Goal: Communication & Community: Ask a question

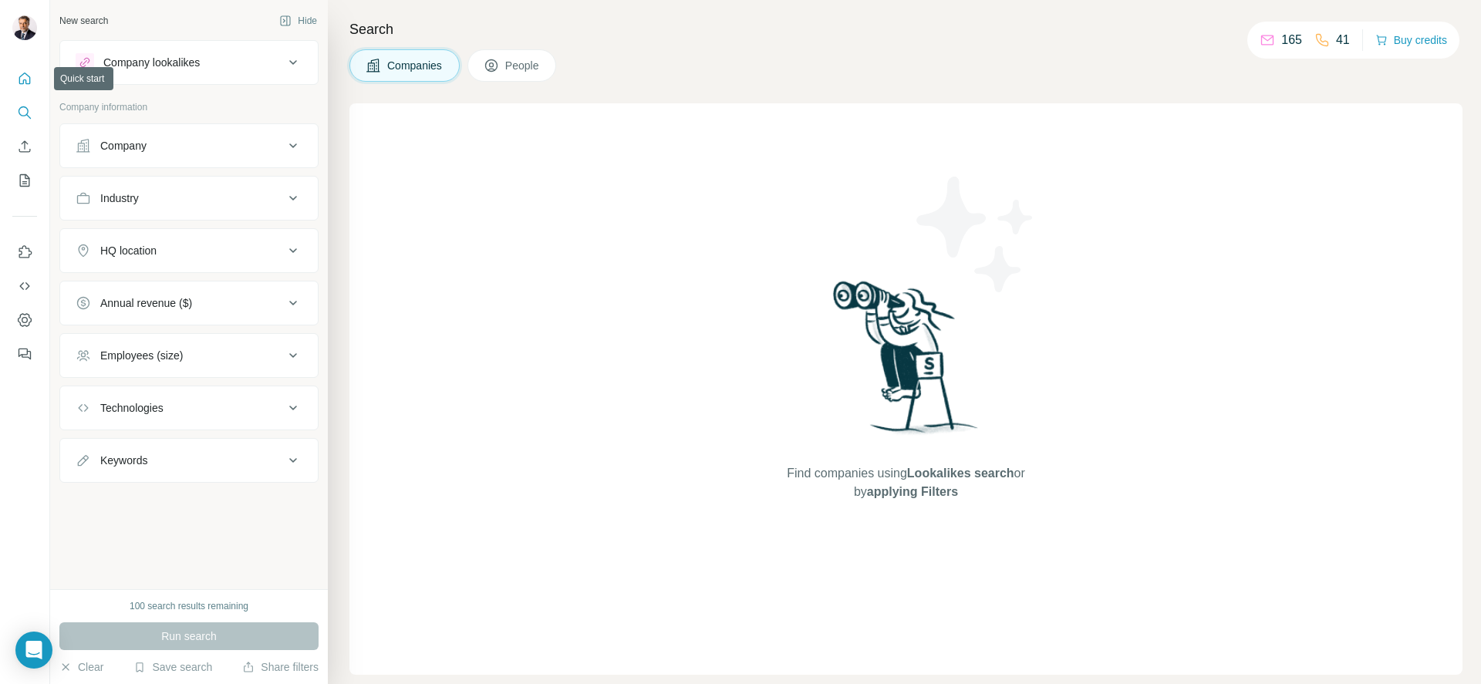
click at [29, 79] on icon "Quick start" at bounding box center [24, 78] width 15 height 15
click at [147, 145] on div "Company" at bounding box center [123, 145] width 46 height 15
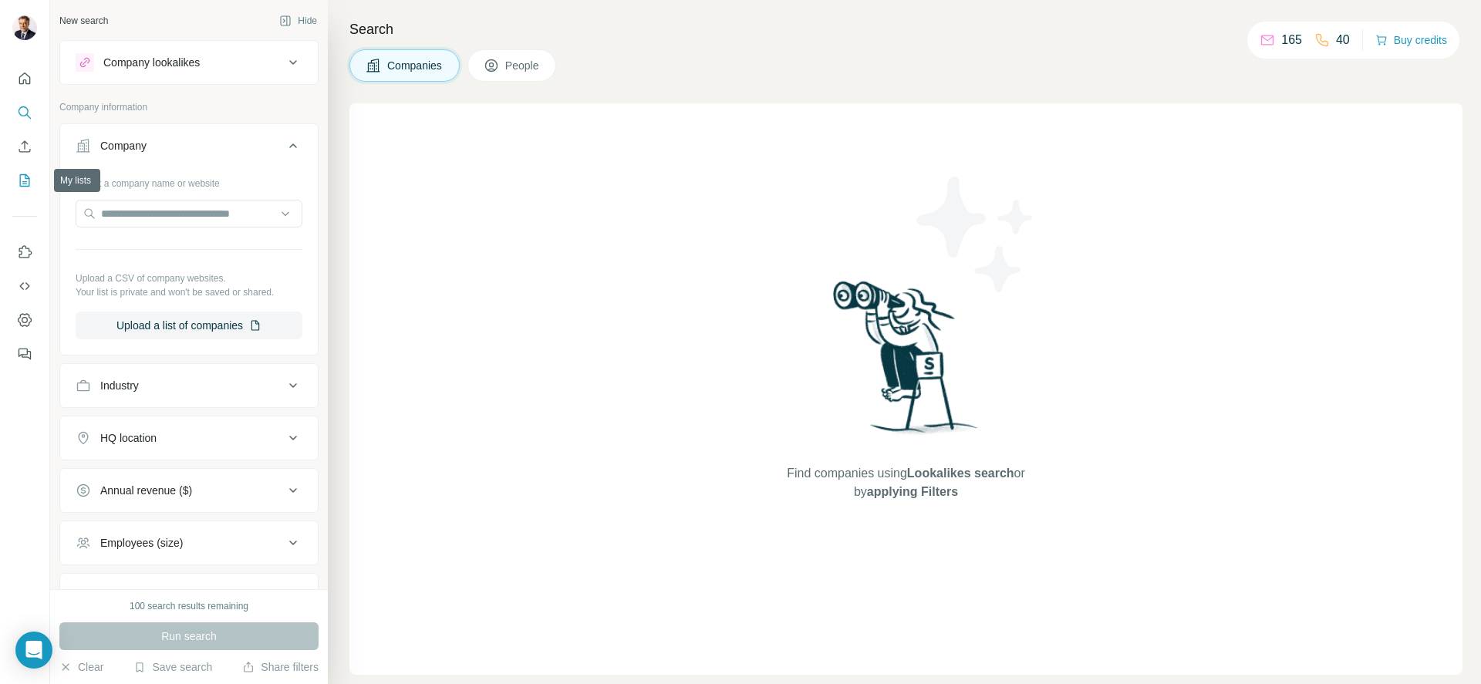
click at [25, 176] on icon "My lists" at bounding box center [26, 179] width 8 height 10
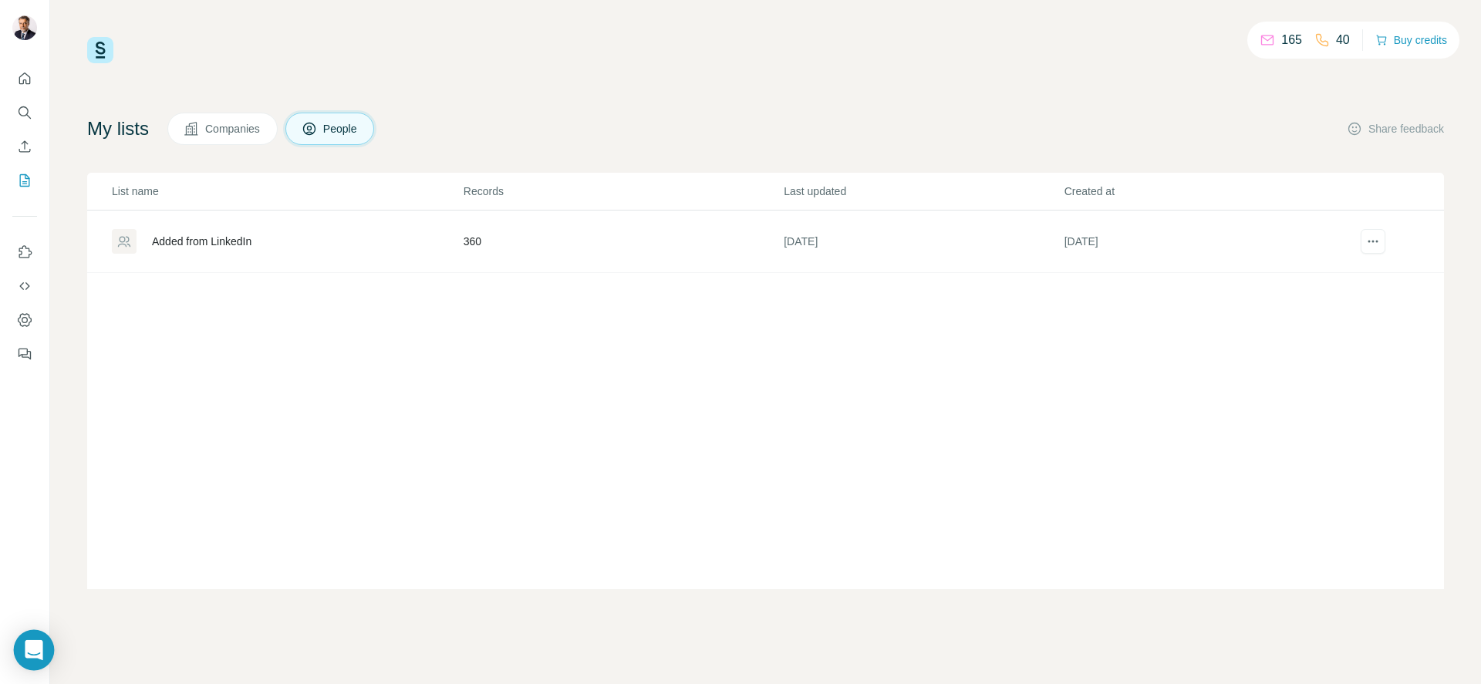
click at [35, 654] on icon "Open Intercom Messenger" at bounding box center [34, 650] width 20 height 20
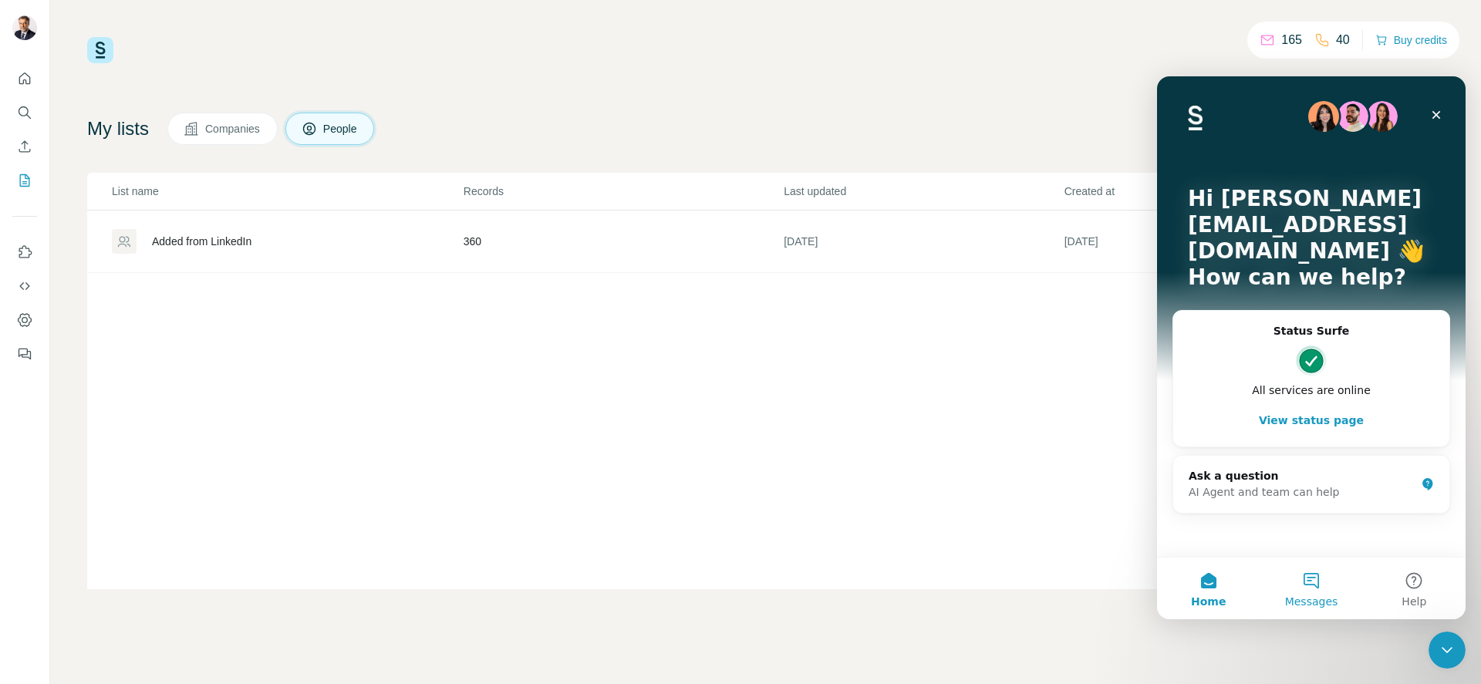
click at [1312, 591] on button "Messages" at bounding box center [1311, 589] width 103 height 62
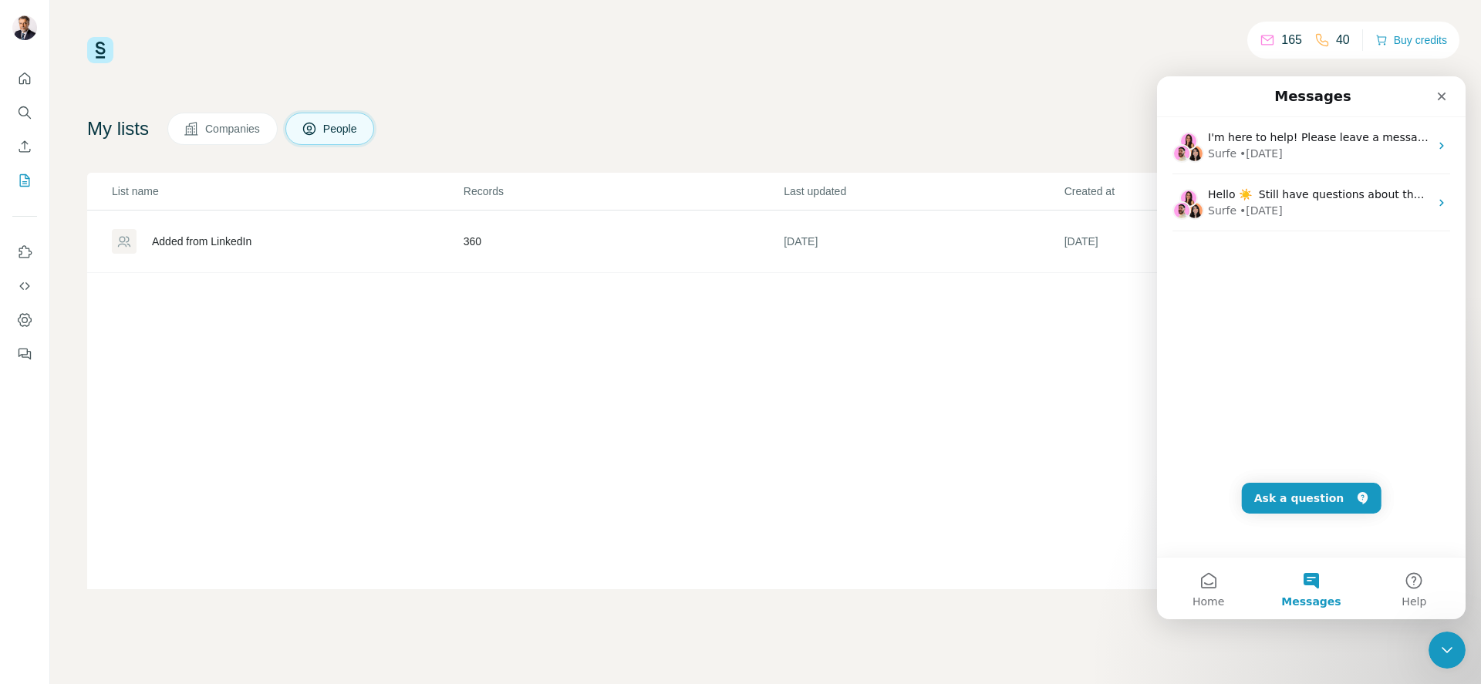
click at [1252, 317] on div "I'm here to help! Please leave a message along with your email address, and we'…" at bounding box center [1311, 337] width 309 height 440
click at [1215, 487] on div "I'm here to help! Please leave a message along with your email address, and we'…" at bounding box center [1311, 337] width 309 height 440
click at [1424, 589] on button "Help" at bounding box center [1414, 589] width 103 height 62
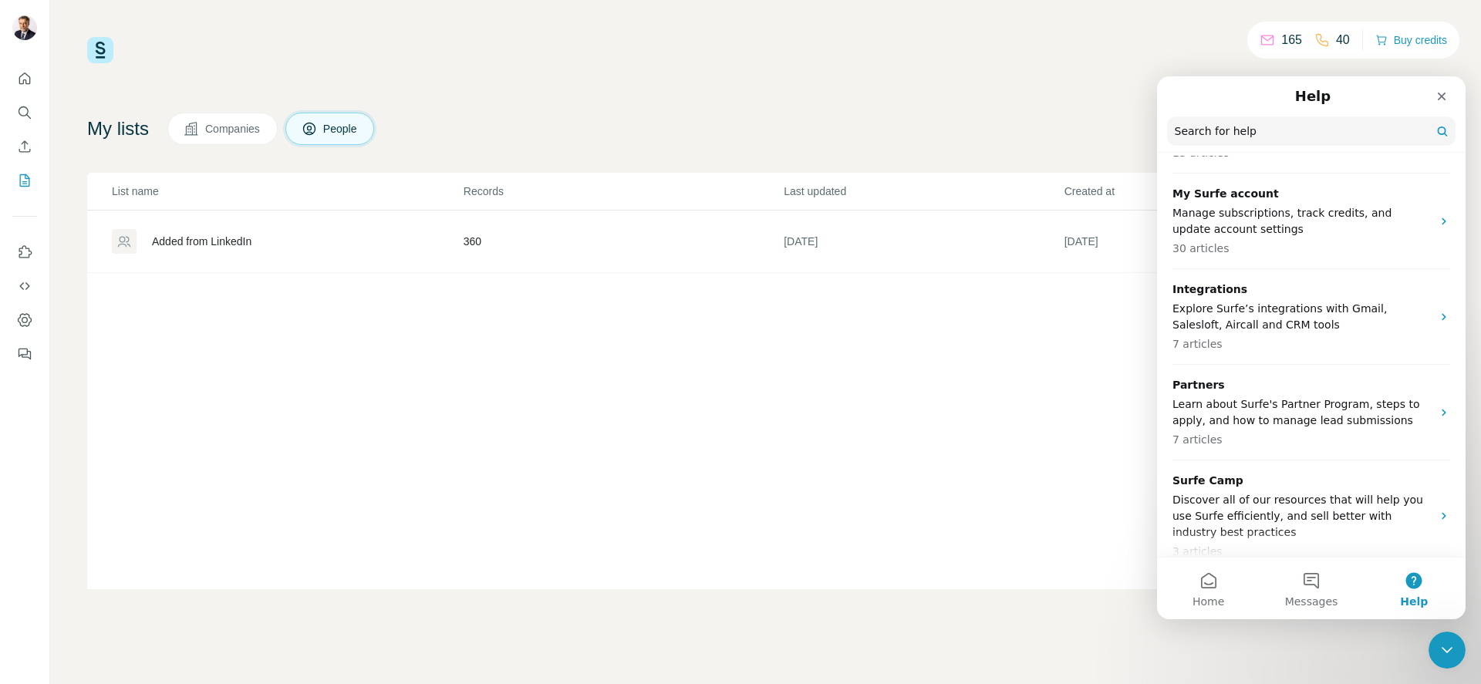
scroll to position [470, 0]
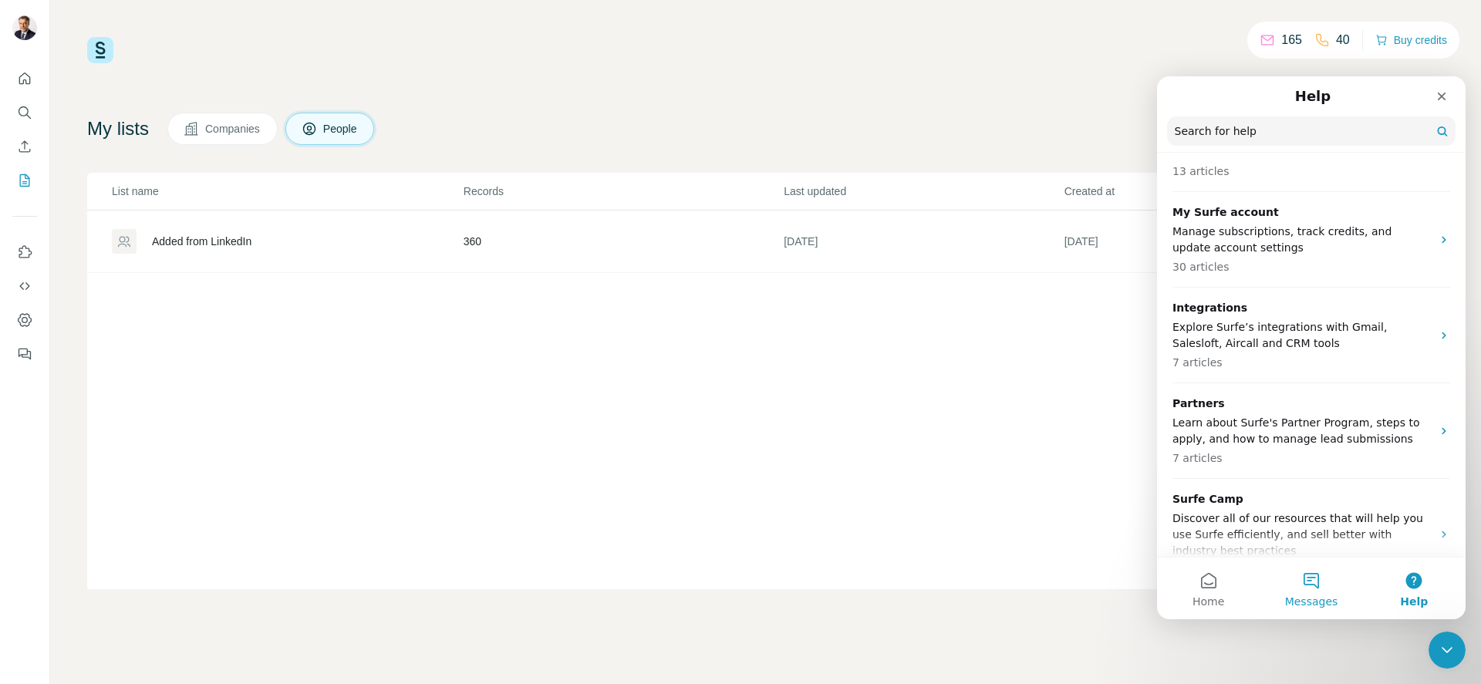
click at [1314, 584] on button "Messages" at bounding box center [1311, 589] width 103 height 62
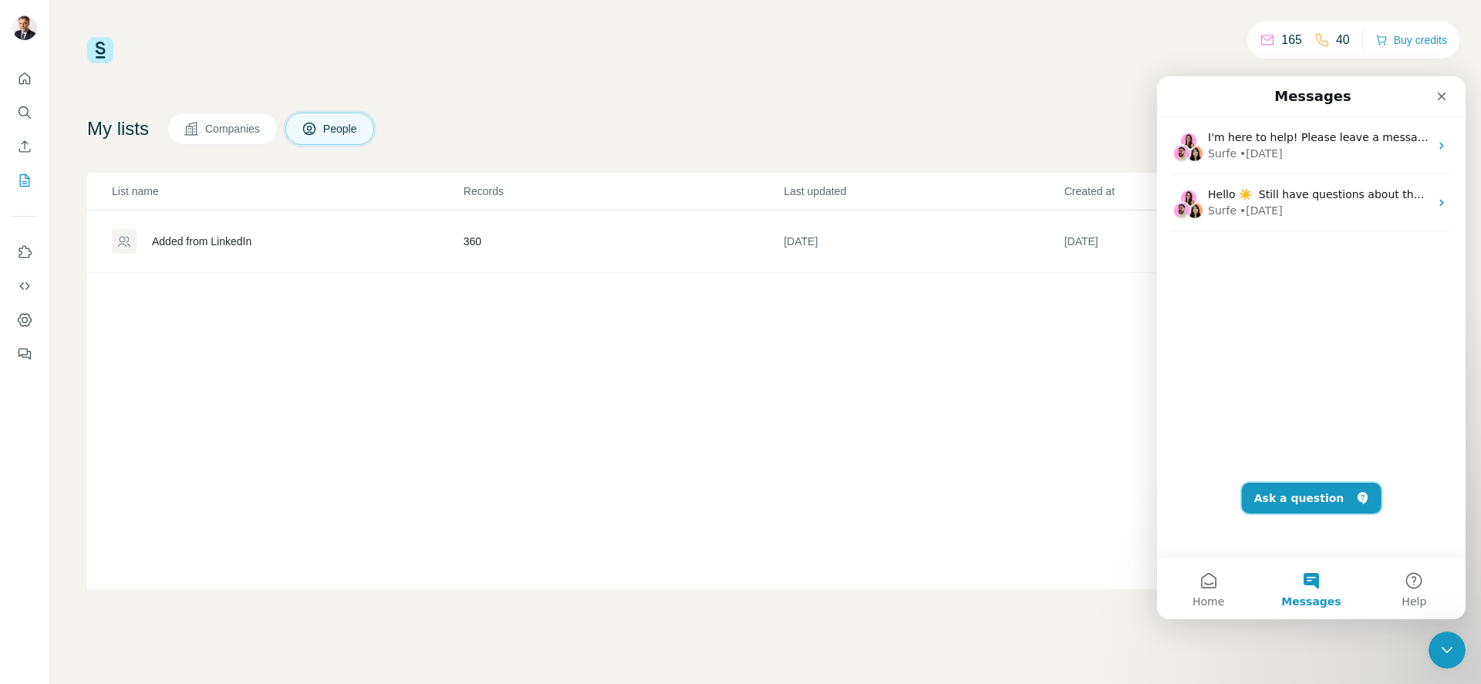
click at [1310, 499] on button "Ask a question" at bounding box center [1312, 498] width 140 height 31
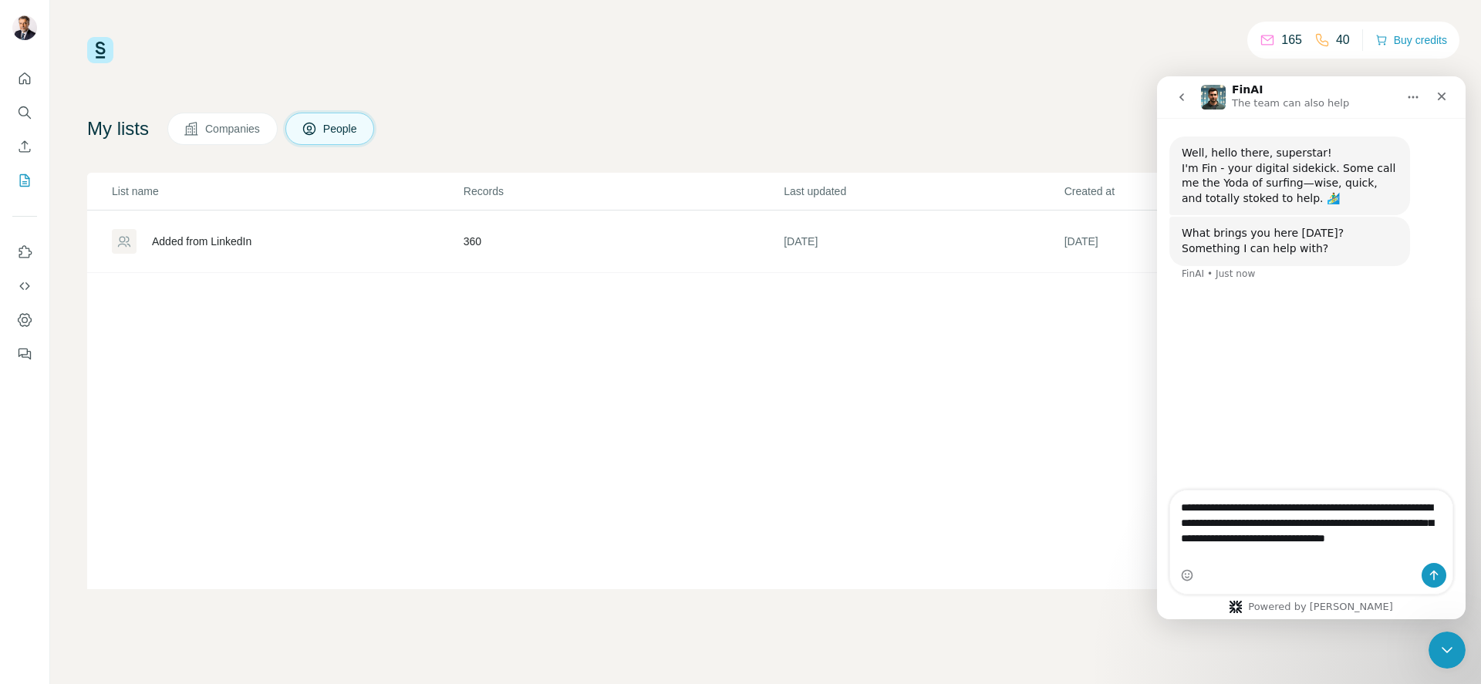
type textarea "**********"
click at [1434, 578] on icon "Send a message…" at bounding box center [1435, 576] width 8 height 10
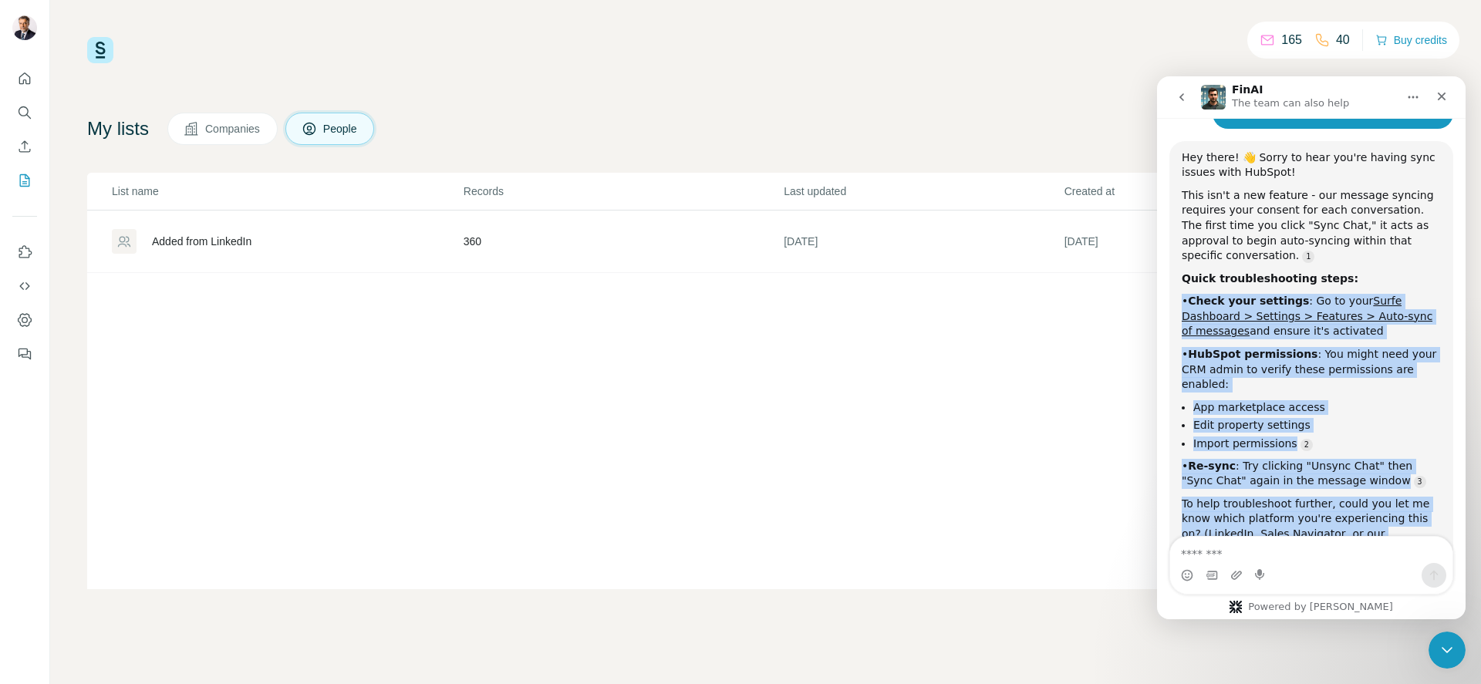
scroll to position [292, 0]
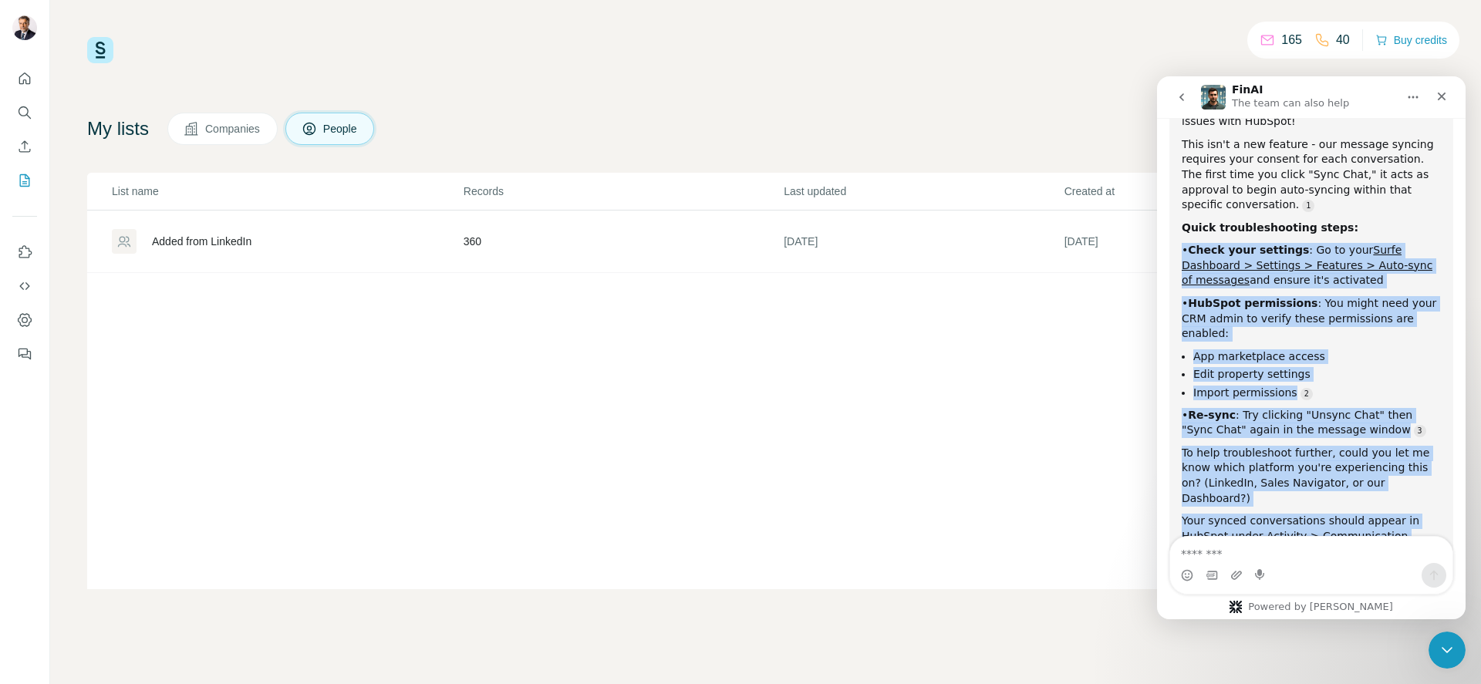
drag, startPoint x: 1183, startPoint y: 283, endPoint x: 1451, endPoint y: 515, distance: 353.9
click at [1466, 533] on html "FinAI The team can also help Well, hello there, superstar! I'm Fin - your digit…" at bounding box center [1311, 347] width 309 height 543
copy div "• Check your settings : Go to your Surfe Dashboard > Settings > Features > Auto…"
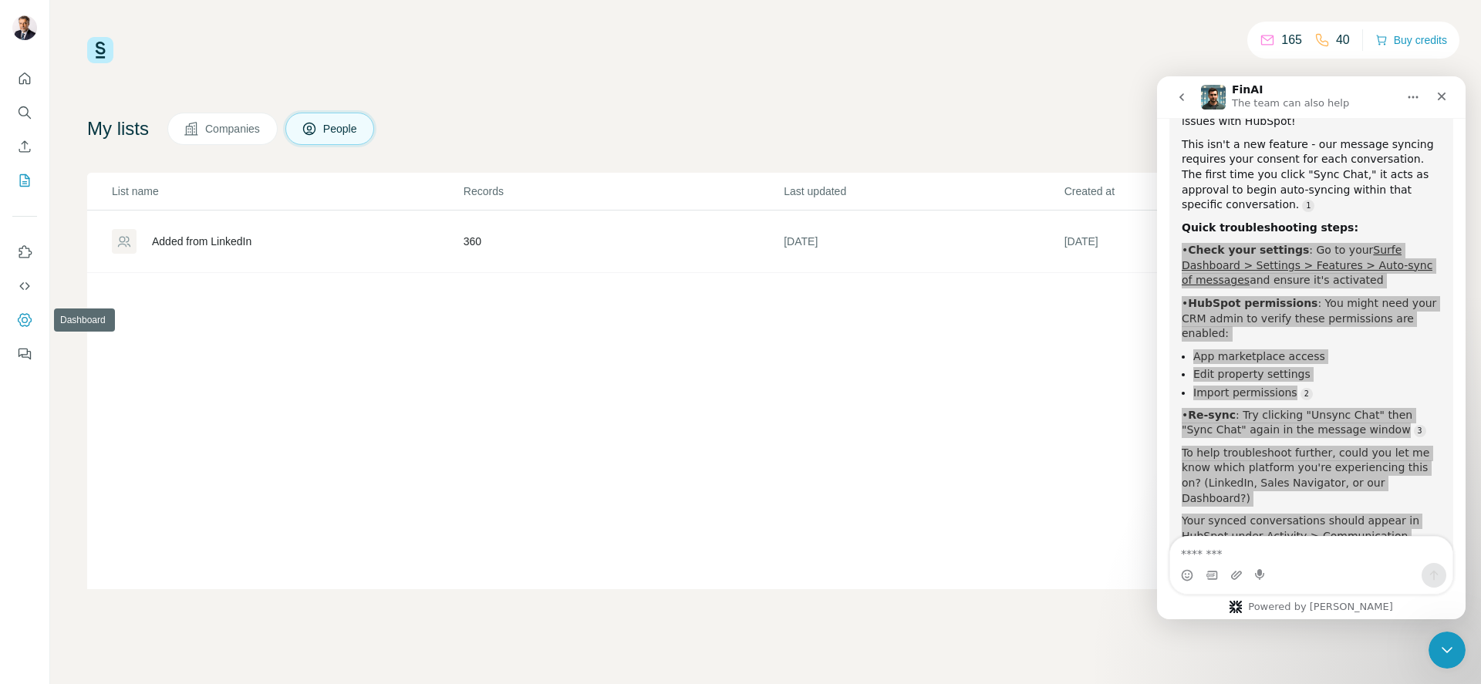
click at [31, 320] on icon "Dashboard" at bounding box center [25, 319] width 14 height 13
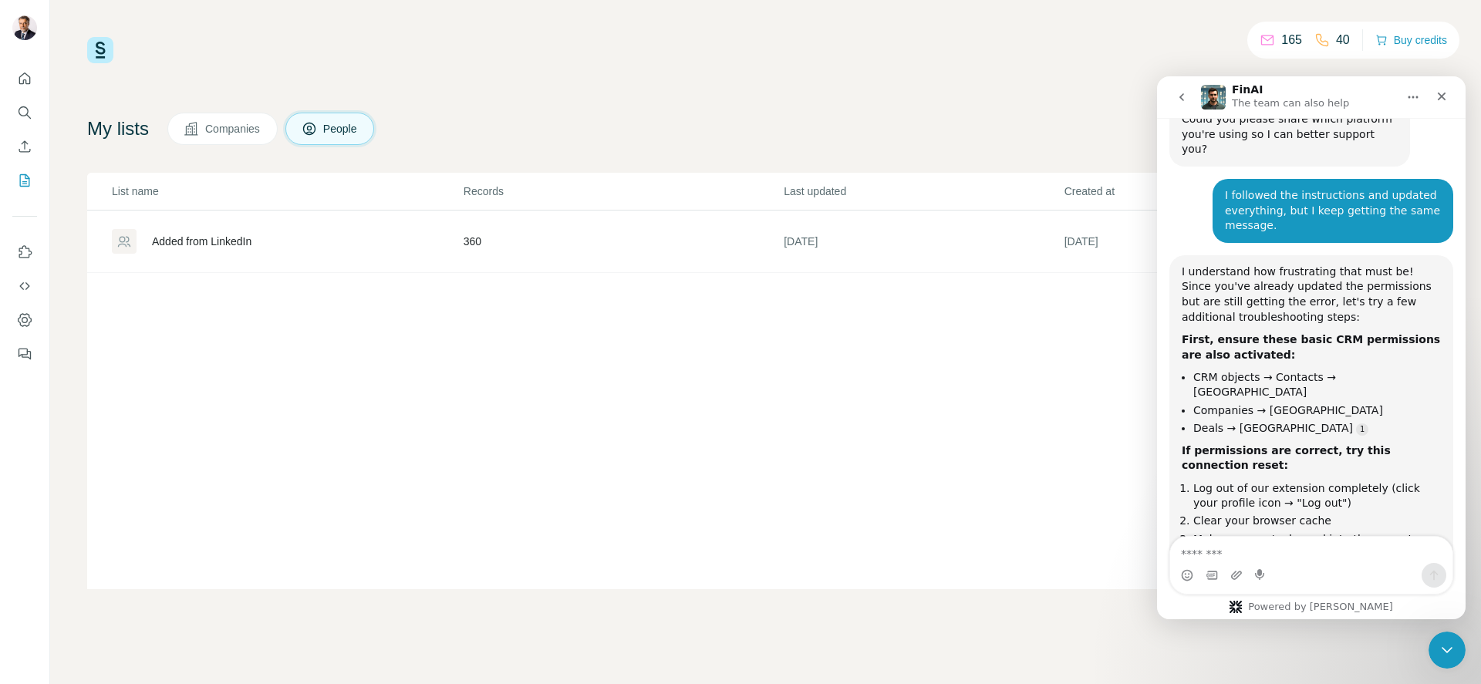
scroll to position [842, 0]
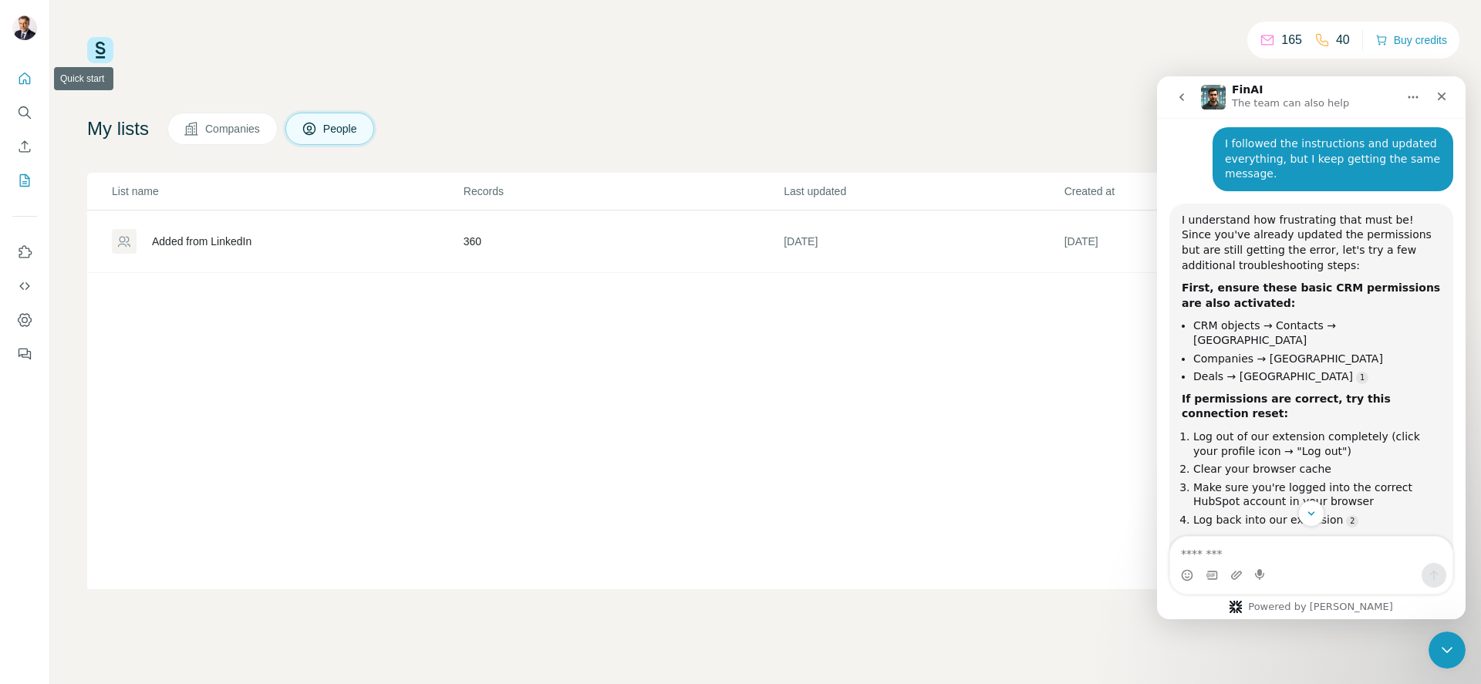
click at [19, 83] on icon "Quick start" at bounding box center [25, 79] width 12 height 12
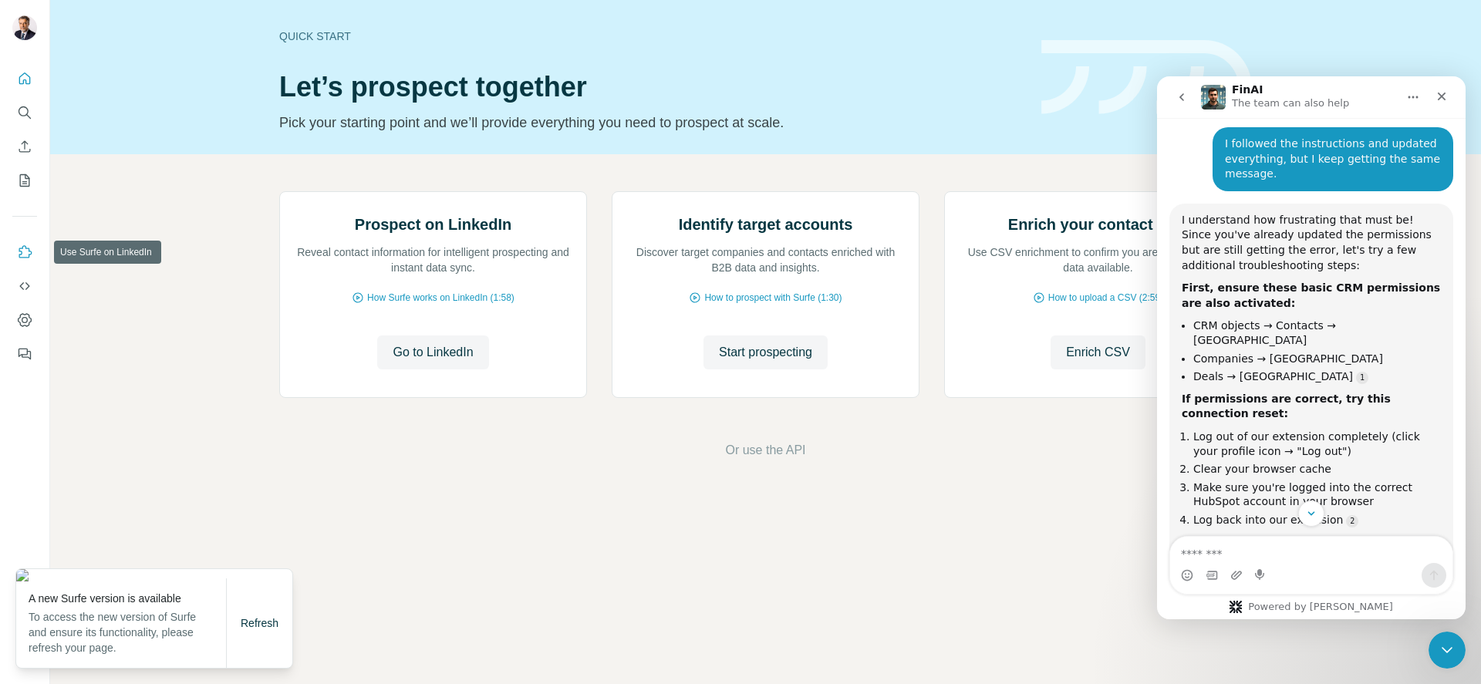
click at [20, 256] on icon "Use Surfe on LinkedIn" at bounding box center [24, 252] width 15 height 15
click at [261, 619] on span "Refresh" at bounding box center [260, 623] width 38 height 12
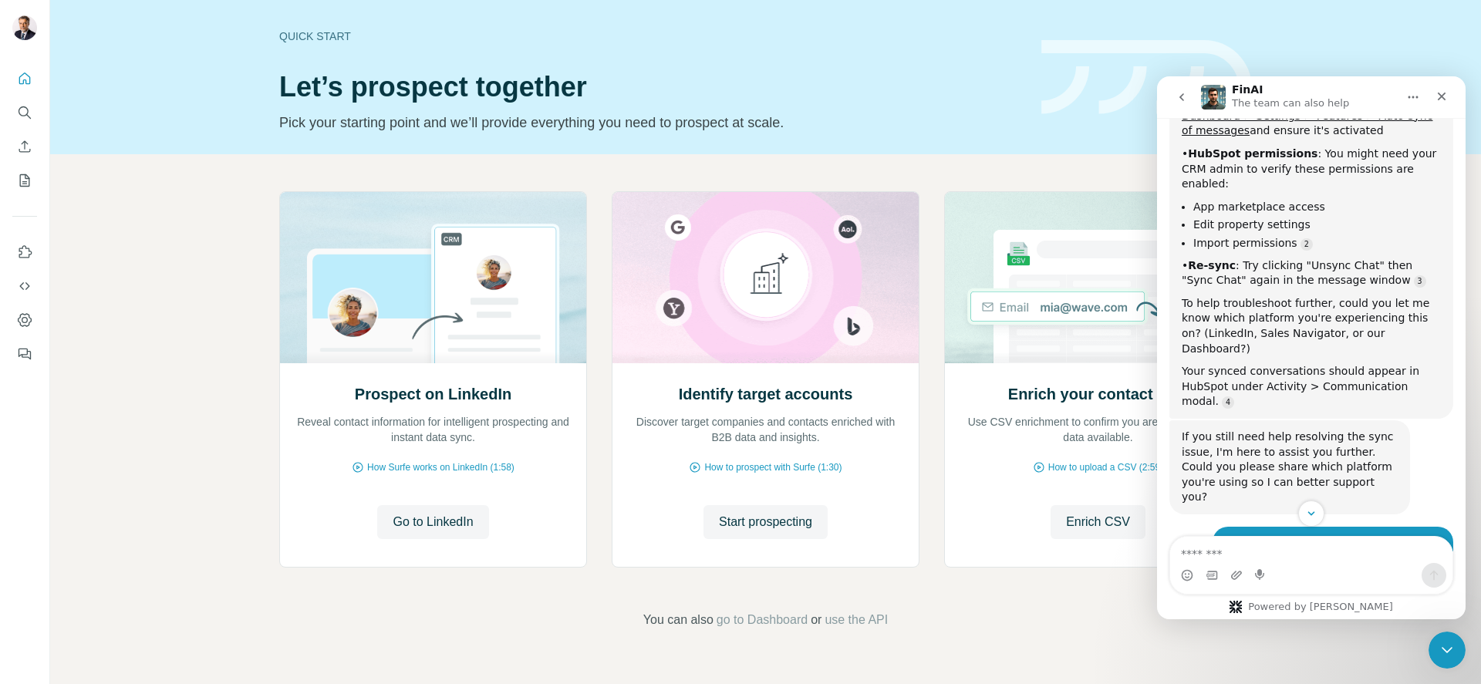
scroll to position [438, 0]
